Goal: Task Accomplishment & Management: Complete application form

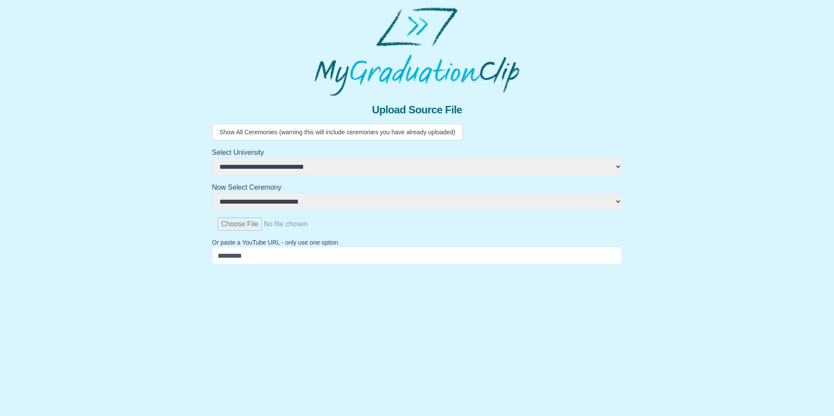
select select "**********"
click at [232, 223] on input "file" at bounding box center [417, 225] width 410 height 17
type input "**********"
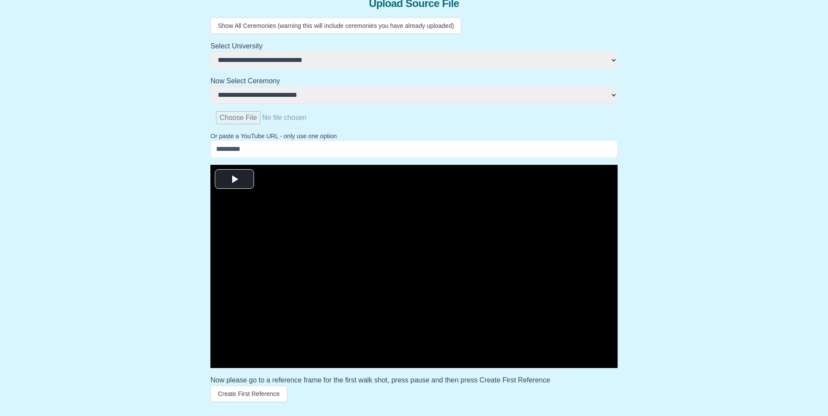
scroll to position [131, 0]
click at [234, 179] on span "Video Player" at bounding box center [234, 179] width 0 height 0
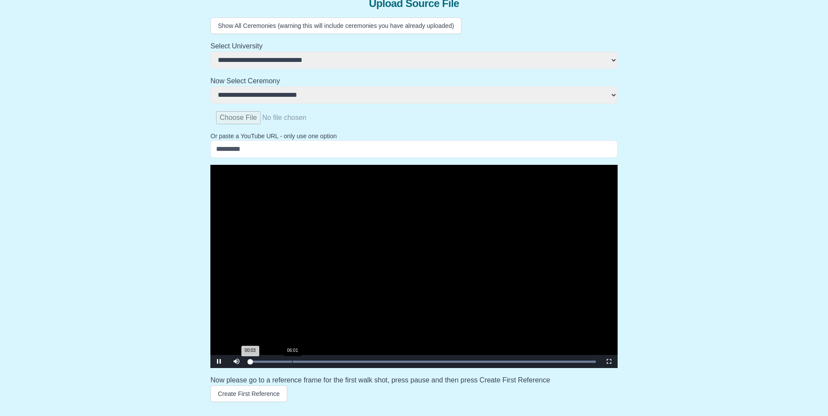
click at [298, 363] on div "Loaded : 0% 06:01 00:03 Progress : 0%" at bounding box center [422, 361] width 355 height 13
click at [219, 362] on span "Video Player" at bounding box center [219, 362] width 0 height 0
click at [246, 395] on button "Create First Reference" at bounding box center [248, 394] width 77 height 17
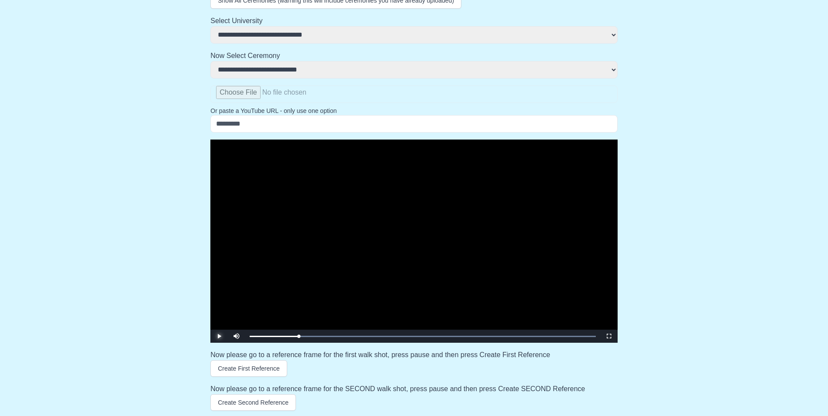
click at [219, 336] on span "Video Player" at bounding box center [219, 336] width 0 height 0
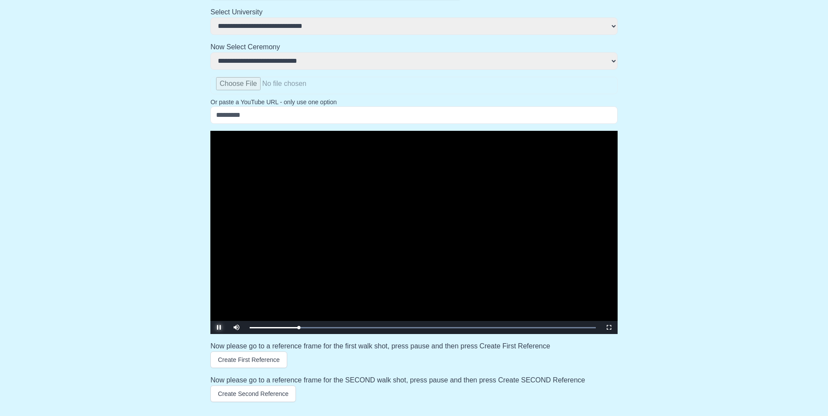
scroll to position [165, 0]
click at [219, 328] on span "Video Player" at bounding box center [219, 328] width 0 height 0
click at [240, 397] on button "Create Second Reference" at bounding box center [253, 394] width 86 height 17
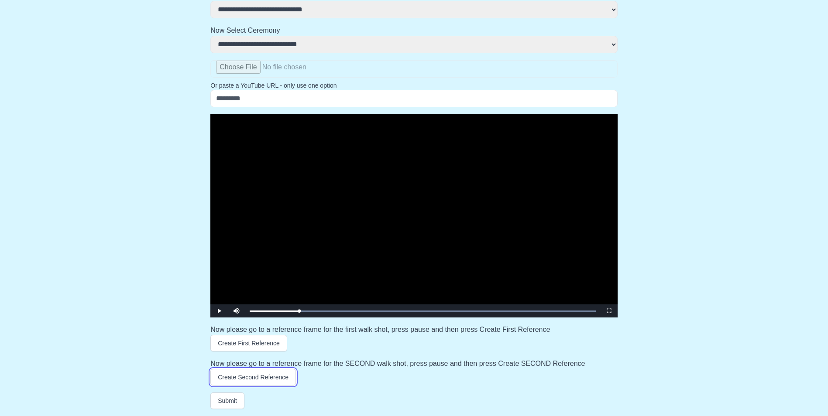
scroll to position [182, 0]
click at [226, 403] on button "Submit" at bounding box center [227, 401] width 34 height 17
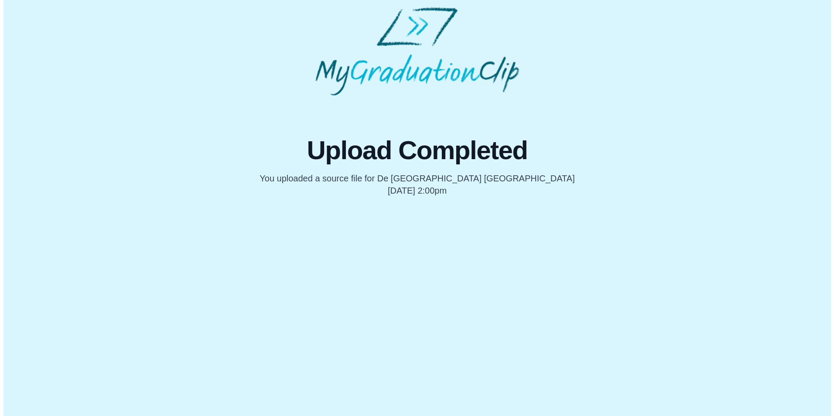
scroll to position [0, 0]
